Goal: Task Accomplishment & Management: Use online tool/utility

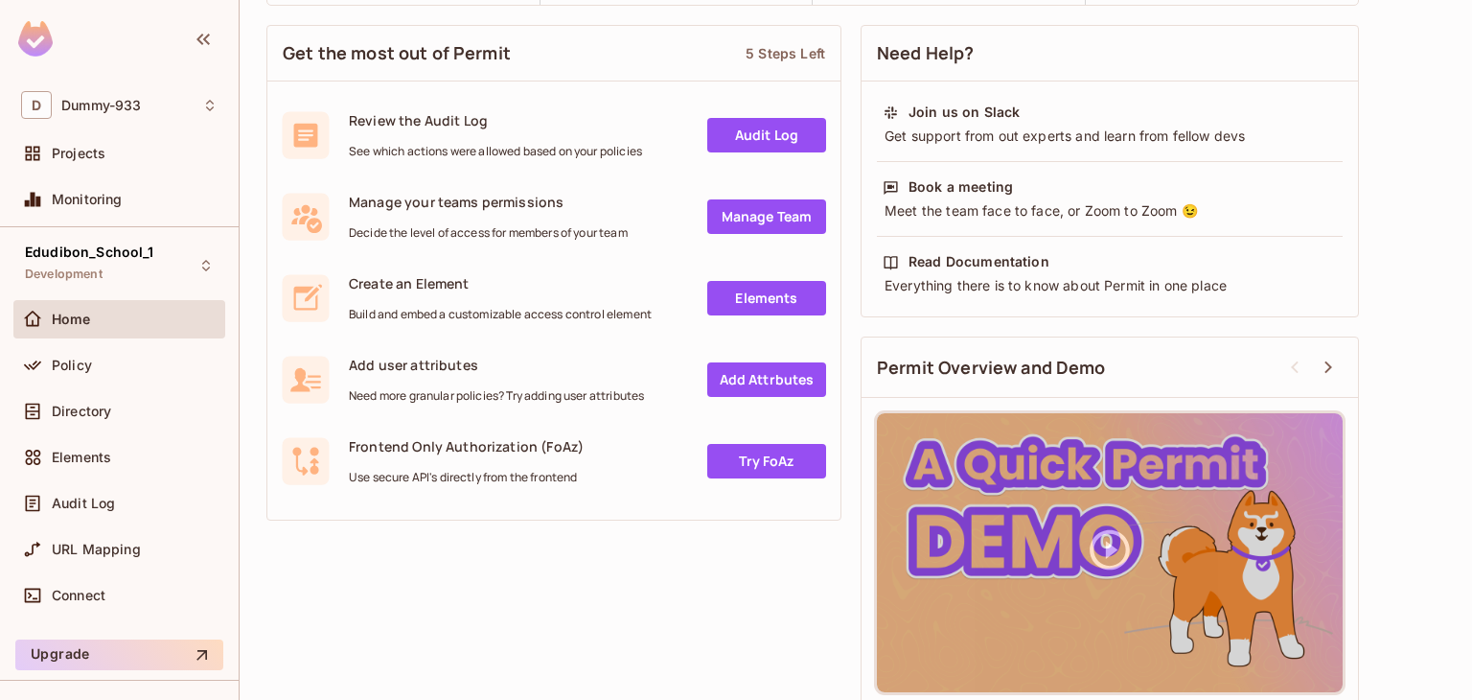
scroll to position [286, 0]
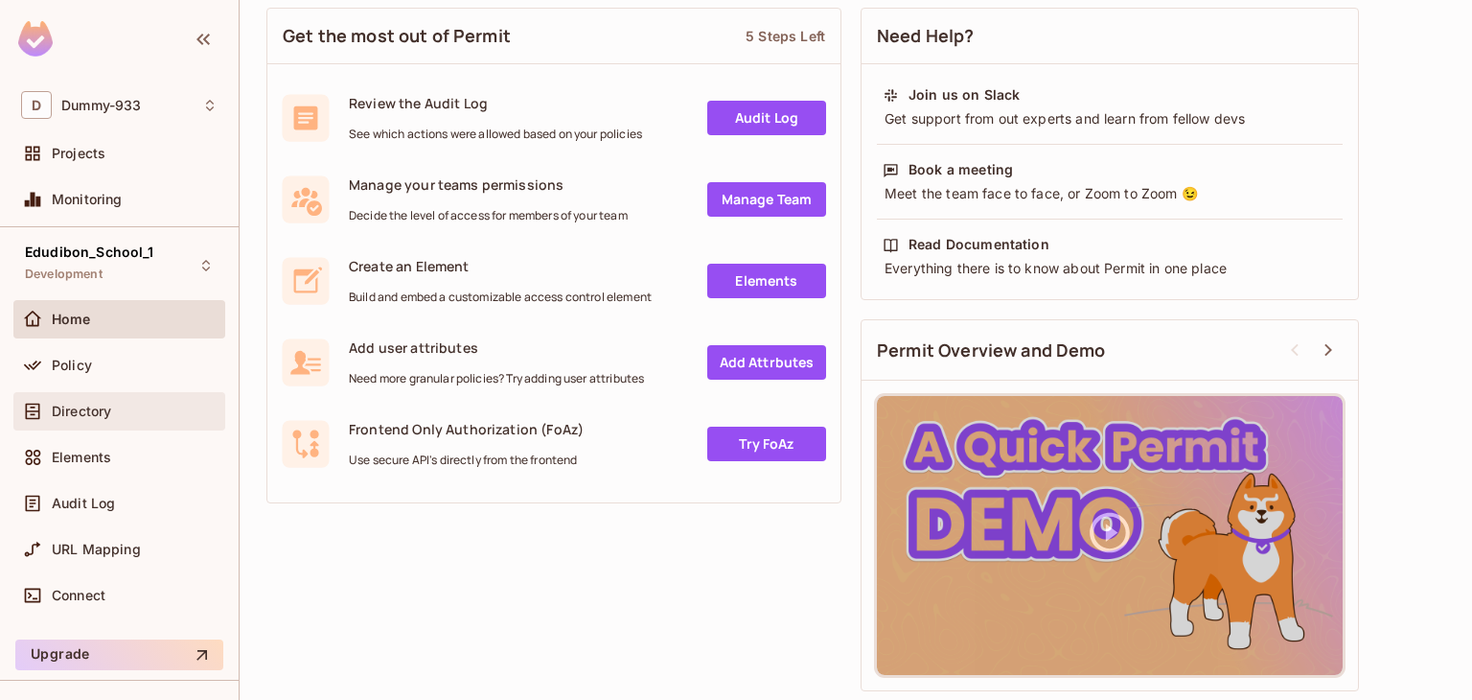
click at [61, 408] on span "Directory" at bounding box center [81, 410] width 59 height 15
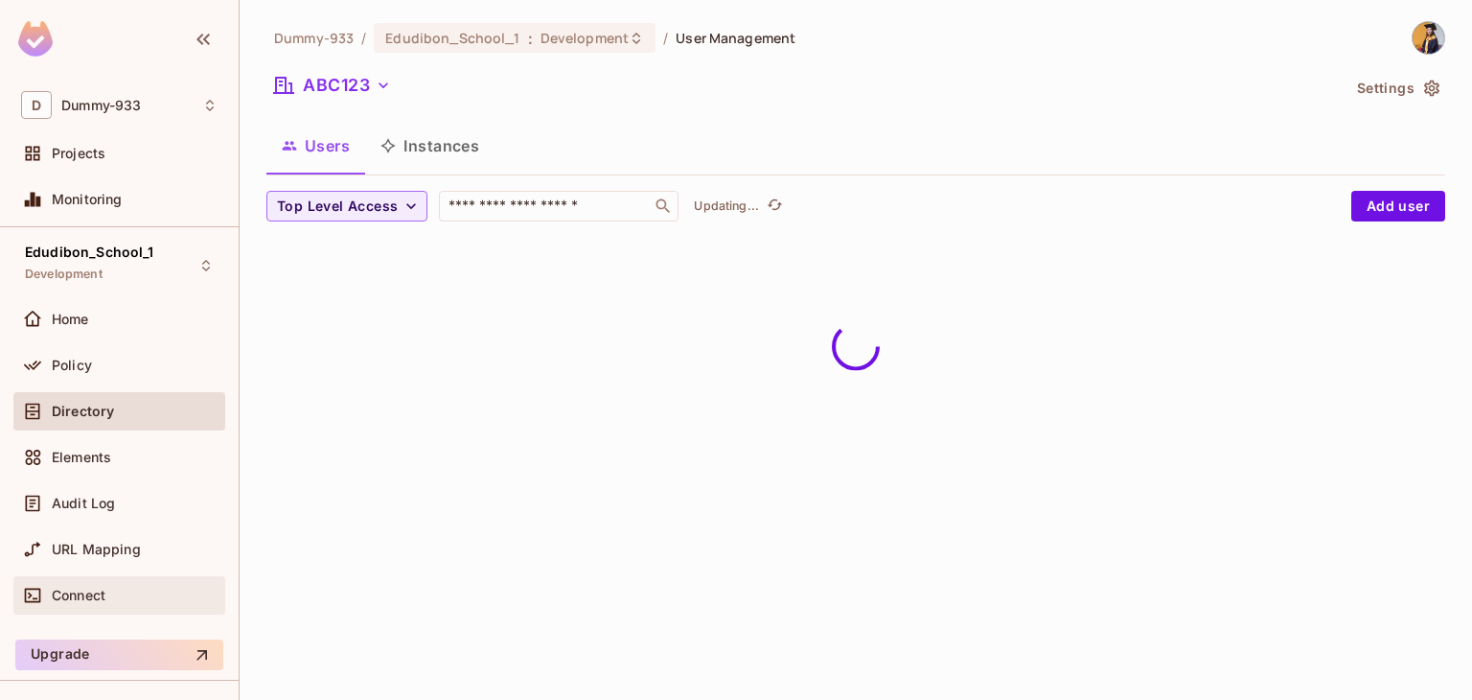
scroll to position [41, 0]
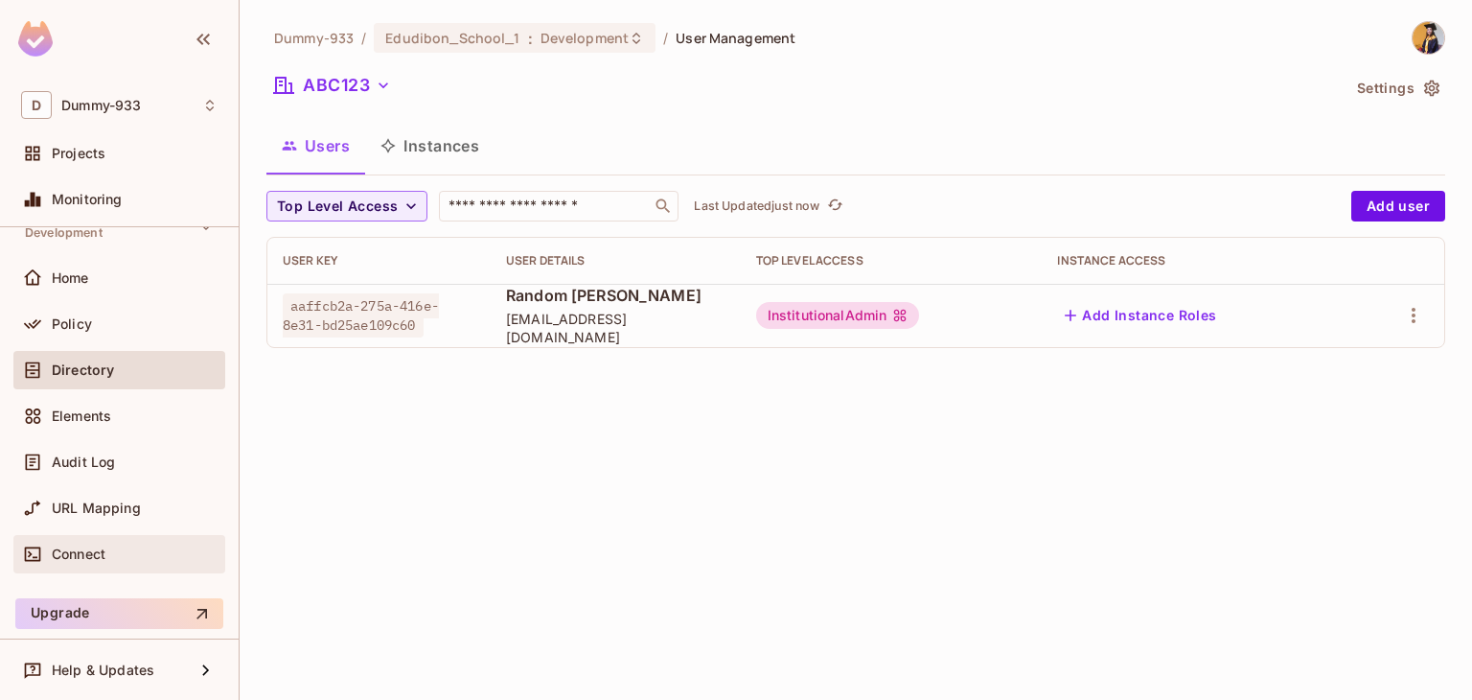
click at [77, 556] on span "Connect" at bounding box center [79, 553] width 54 height 15
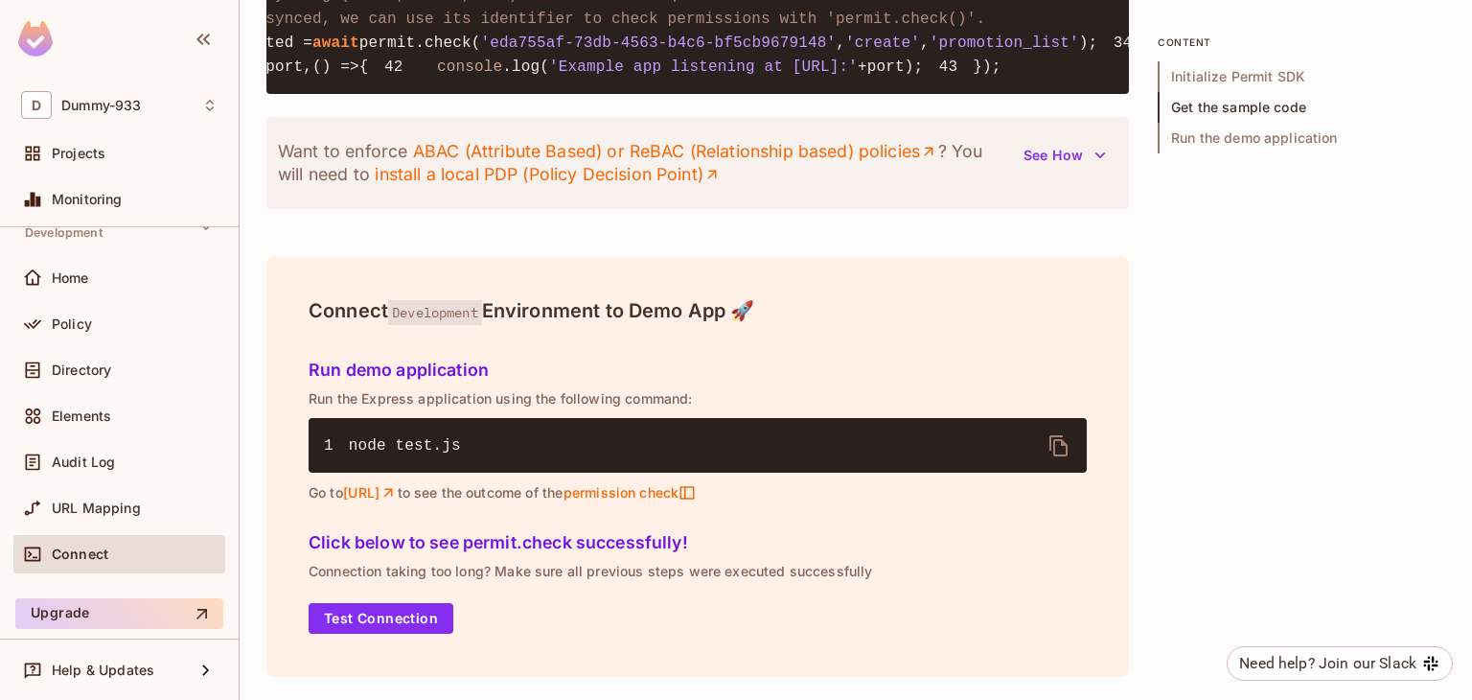
scroll to position [2469, 0]
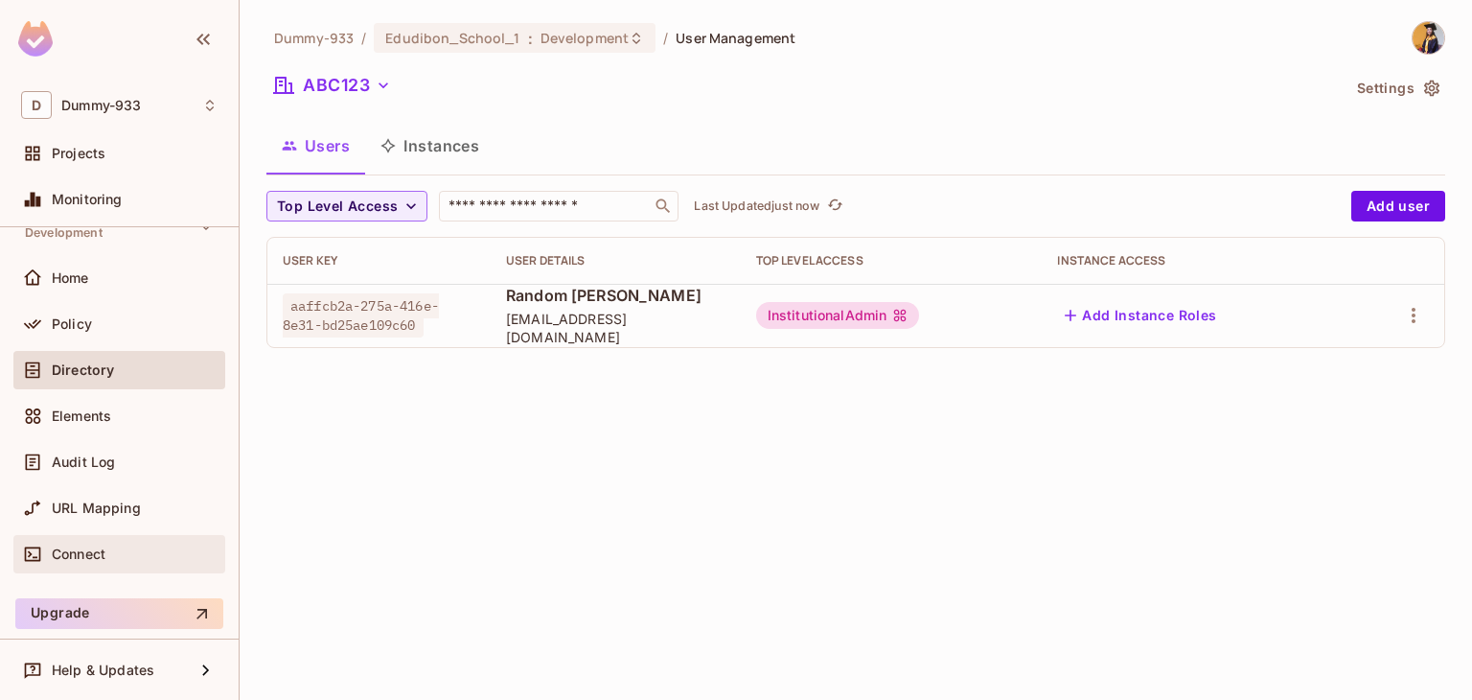
click at [78, 546] on span "Connect" at bounding box center [79, 553] width 54 height 15
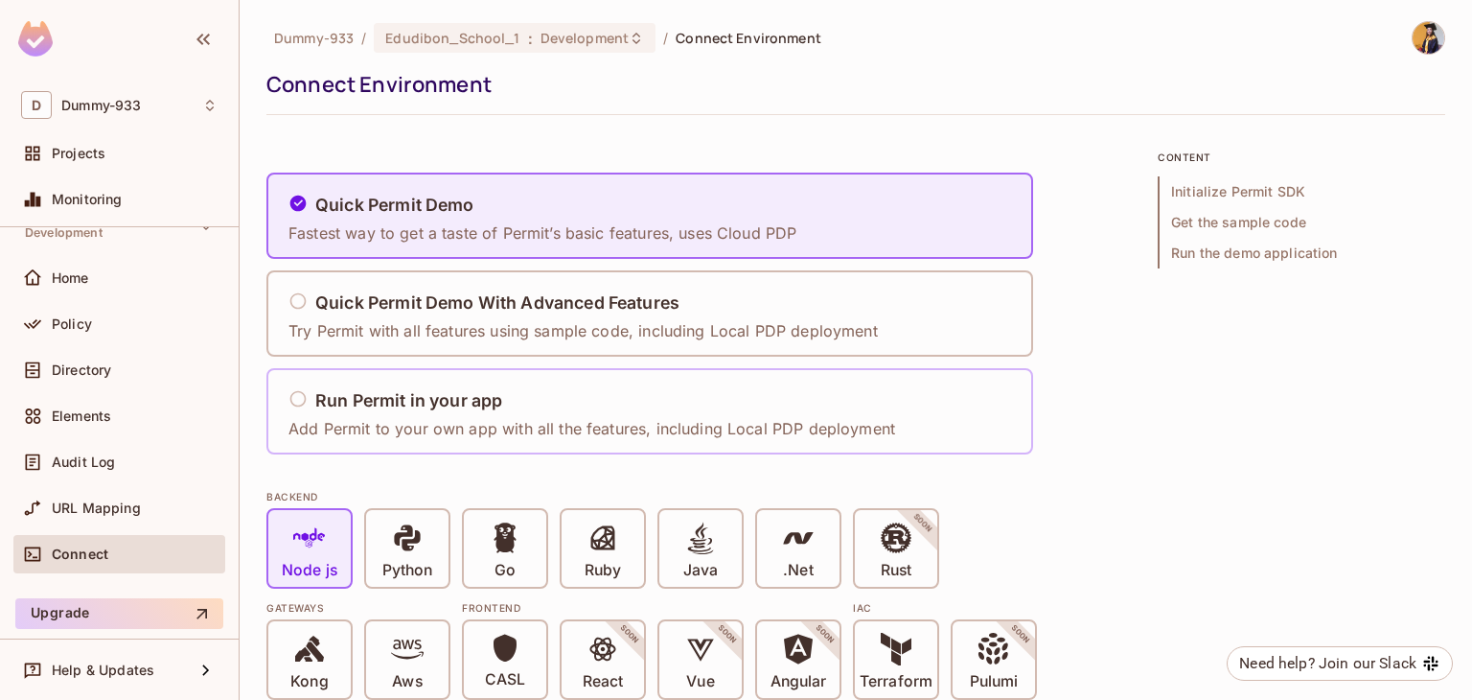
scroll to position [46, 0]
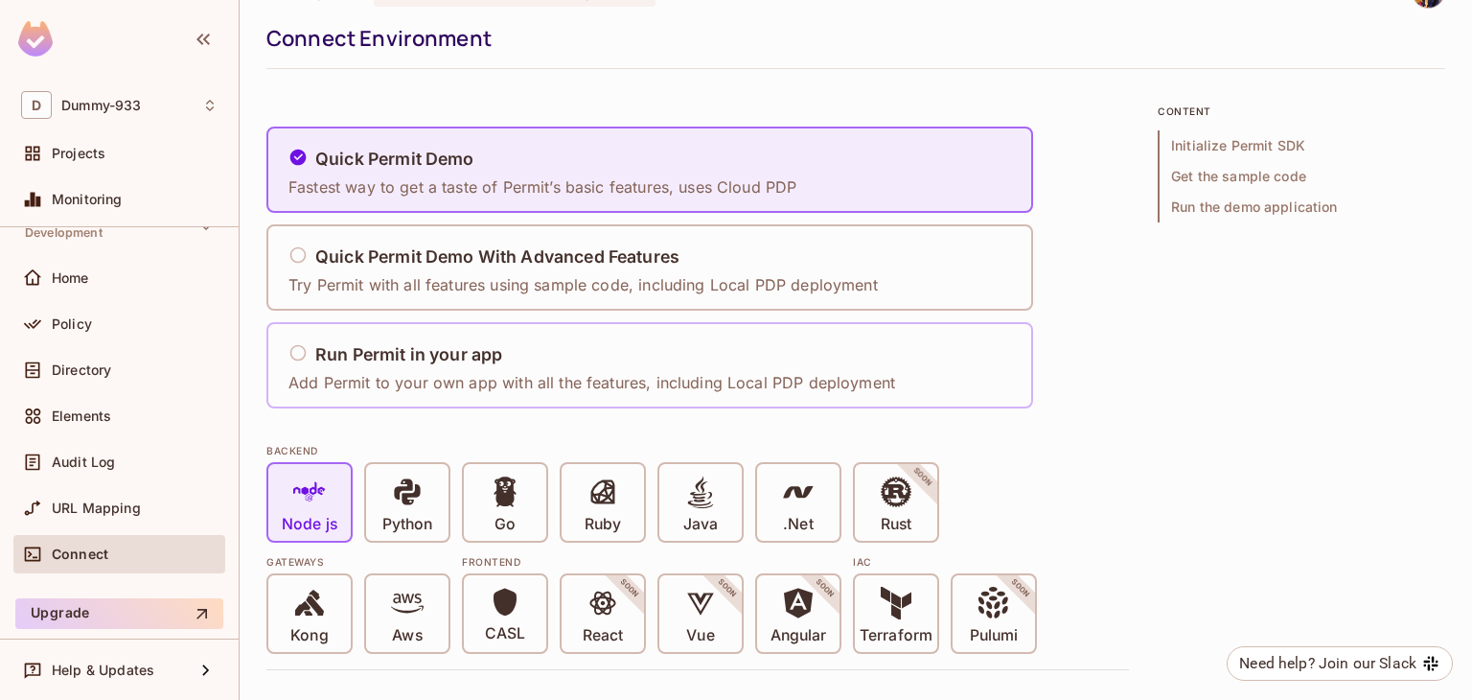
click at [506, 339] on div "Run Permit in your app Add Permit to your own app with all the features, includ…" at bounding box center [591, 365] width 607 height 57
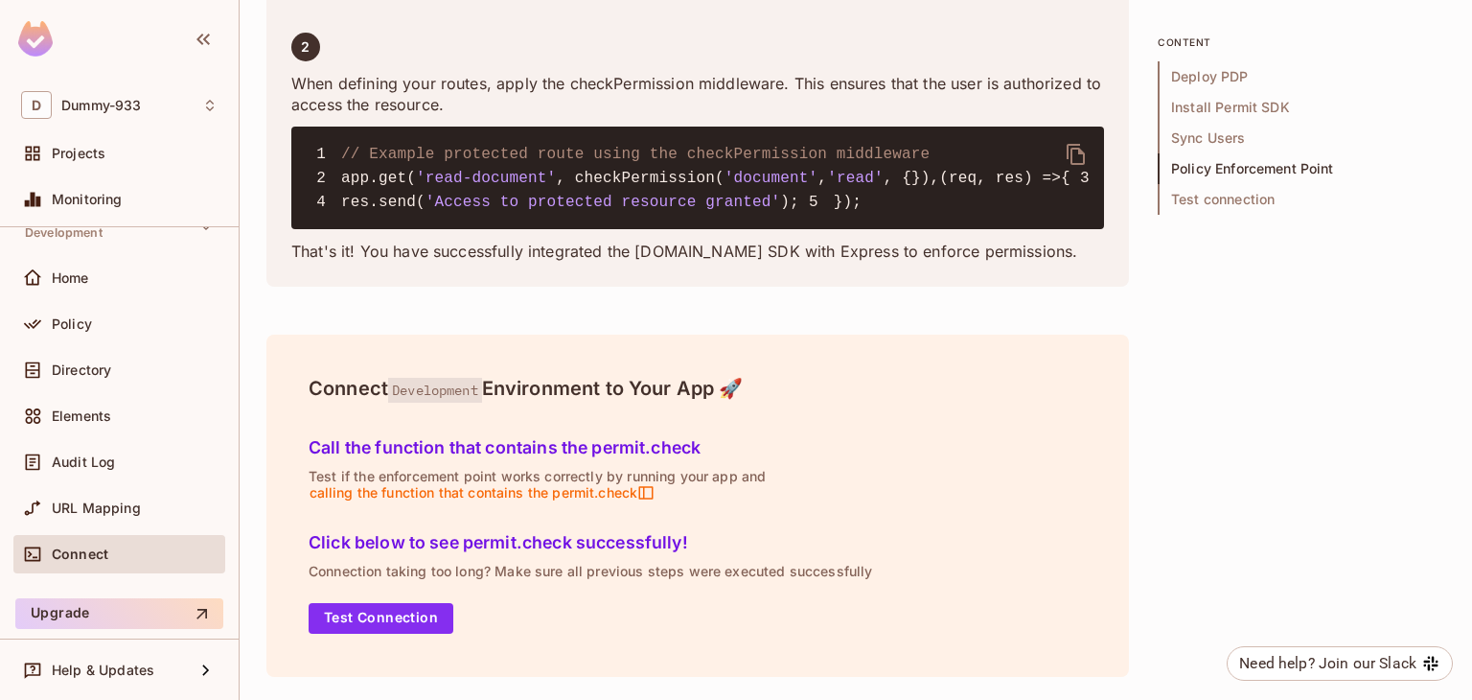
scroll to position [4148, 0]
click at [375, 626] on button "Test Connection" at bounding box center [381, 618] width 145 height 31
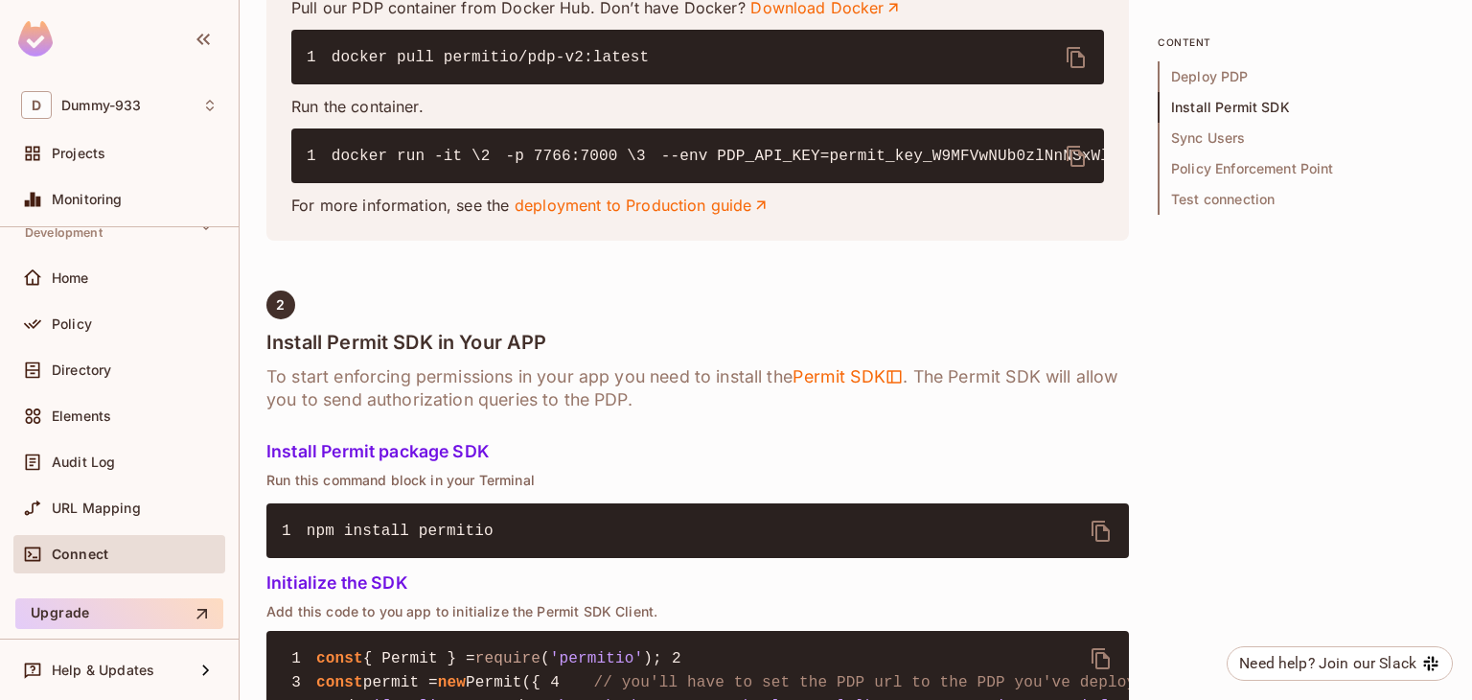
scroll to position [1014, 0]
